Goal: Task Accomplishment & Management: Manage account settings

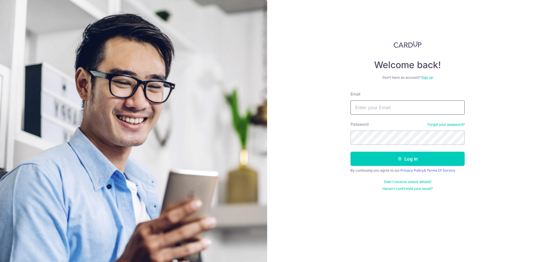
type input "[EMAIL_ADDRESS][DOMAIN_NAME]"
click at [412, 161] on button "Log in" at bounding box center [407, 159] width 114 height 14
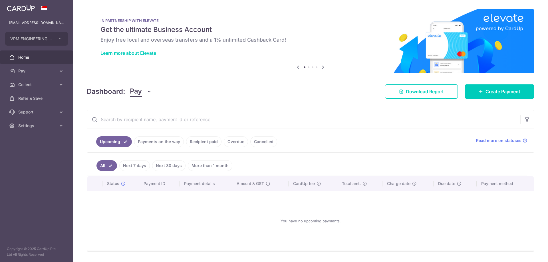
scroll to position [322, 0]
click at [163, 145] on link "Payments on the way" at bounding box center [159, 141] width 50 height 11
